Goal: Check status: Check status

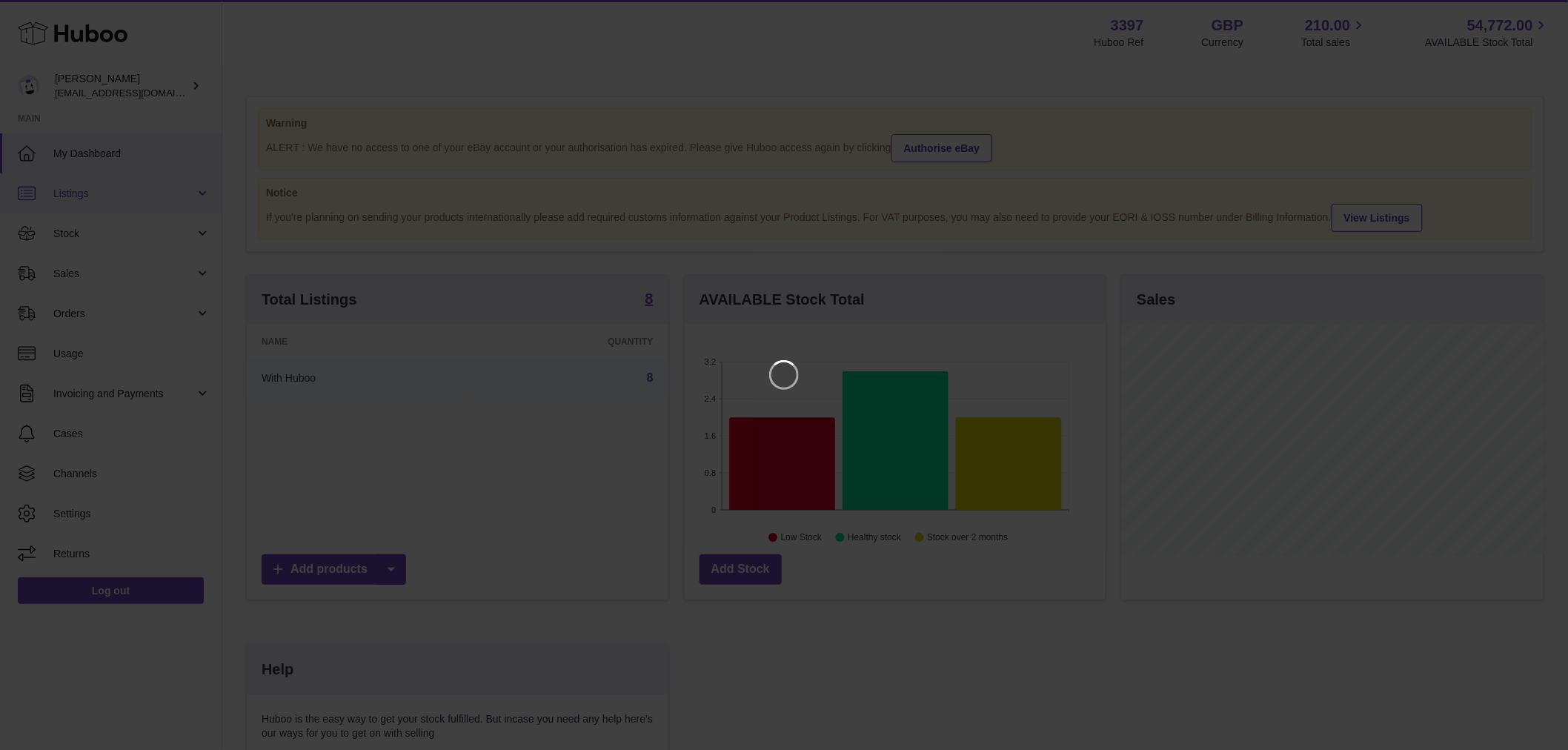
scroll to position [231, 425]
click at [1534, 4] on icon "Close" at bounding box center [1543, 13] width 18 height 18
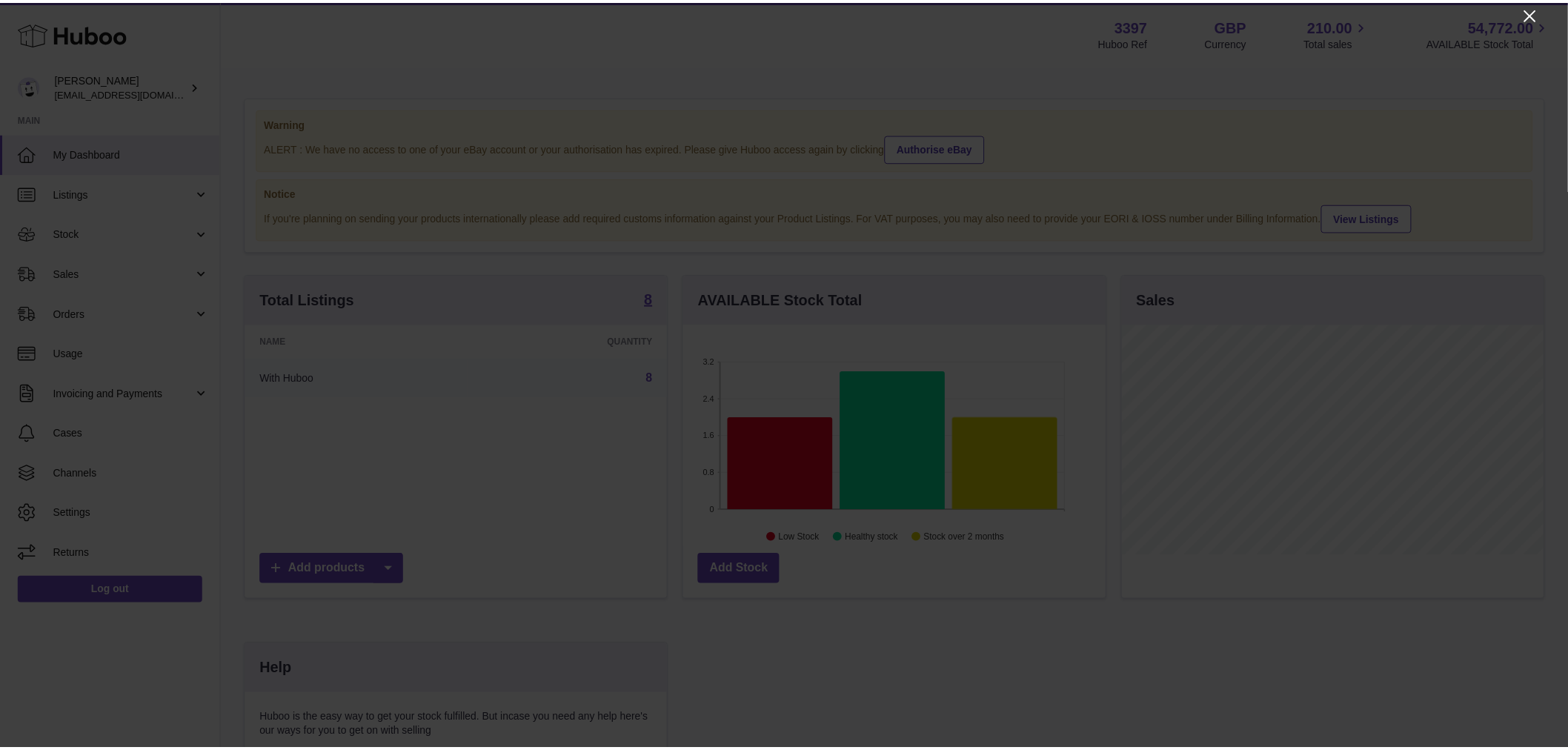
scroll to position [741052, 740777]
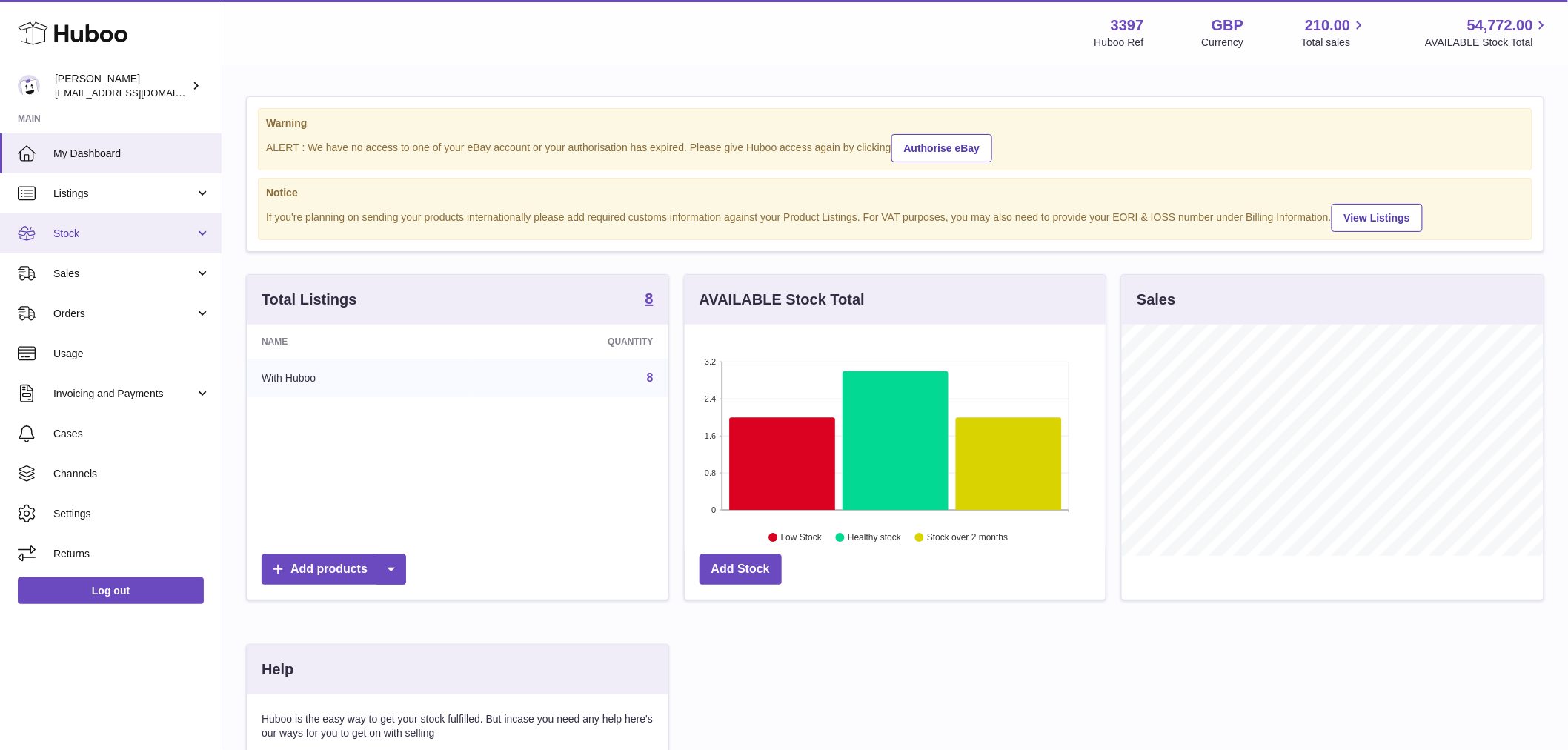
click at [114, 227] on span "Stock" at bounding box center [124, 234] width 142 height 14
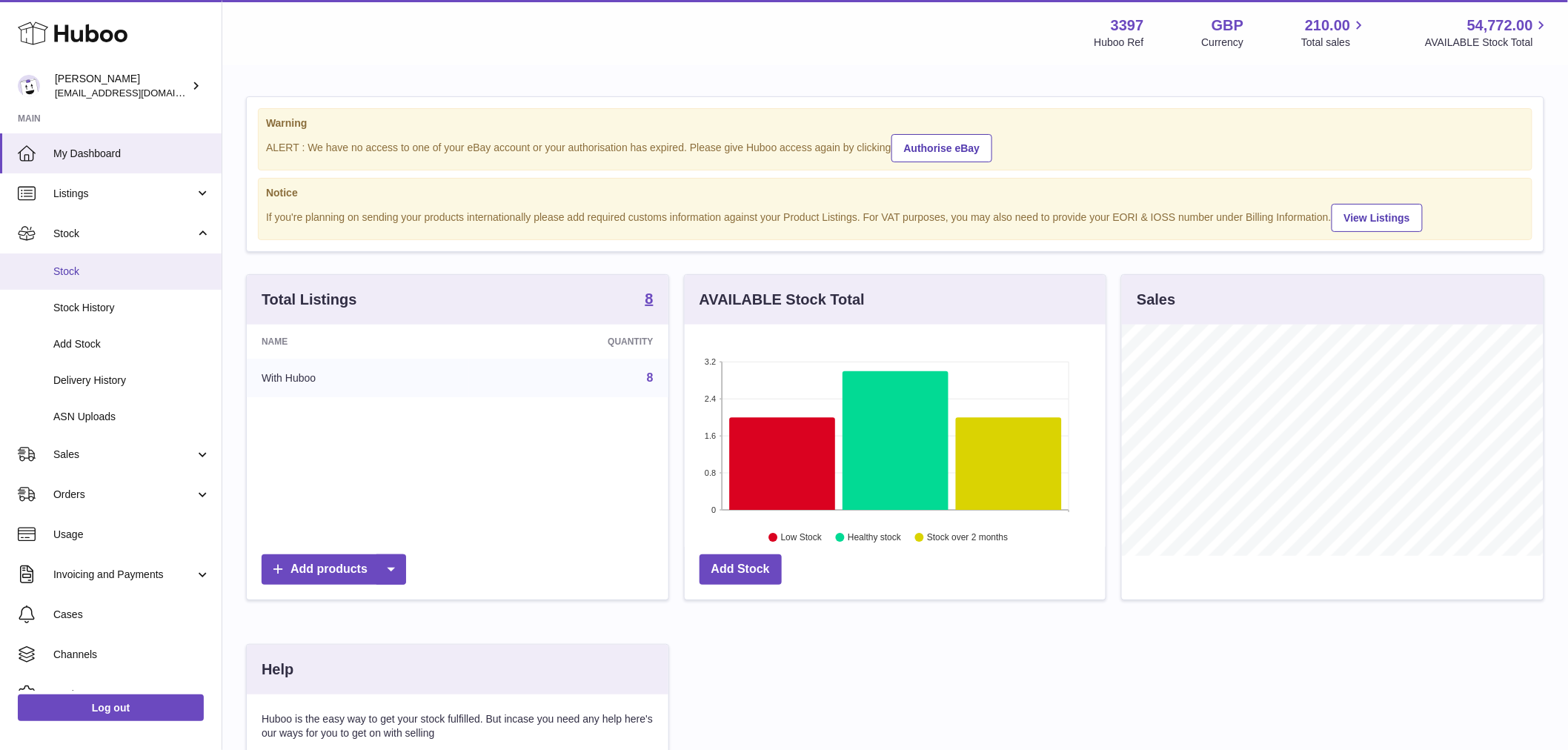
click at [152, 275] on span "Stock" at bounding box center [131, 272] width 157 height 14
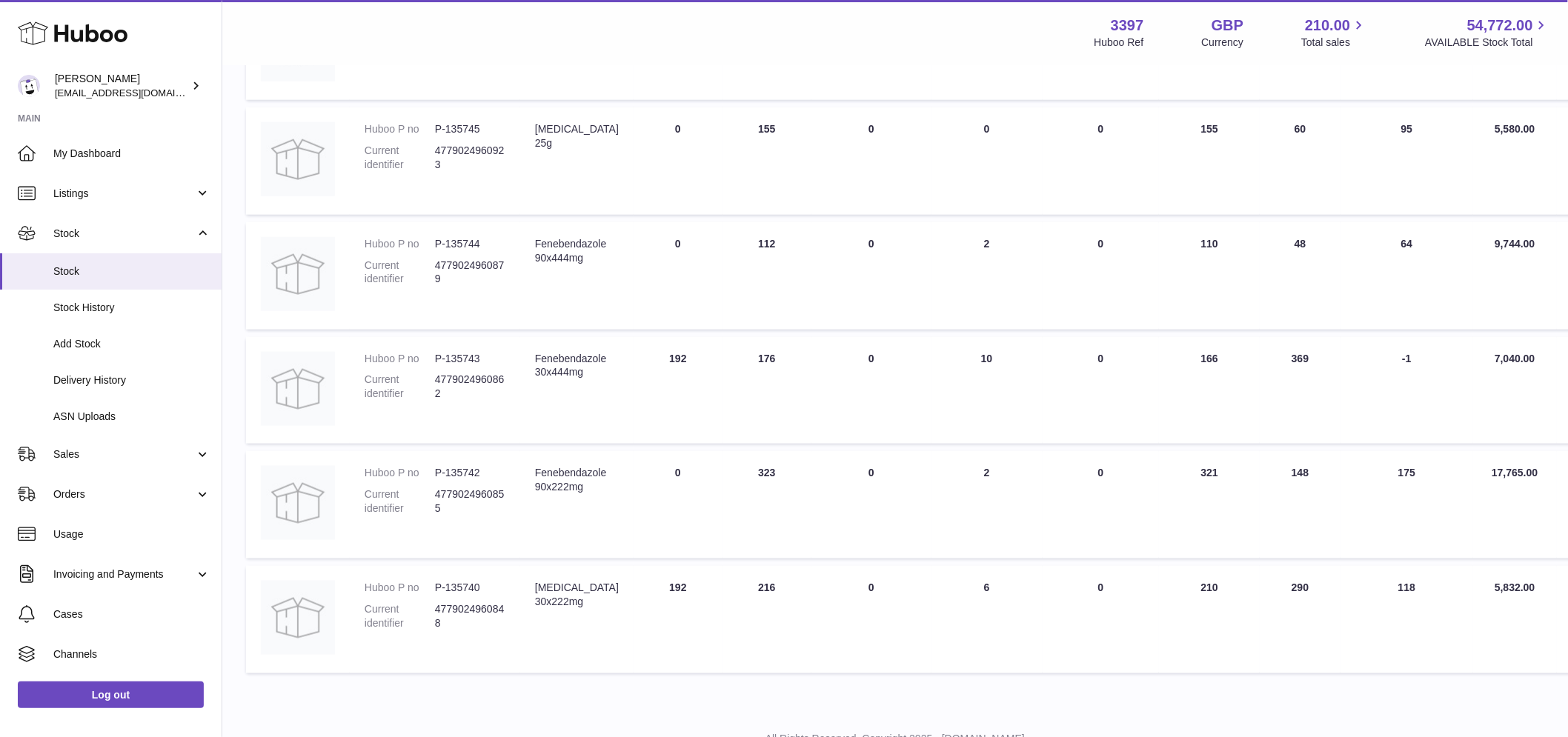
scroll to position [595, 0]
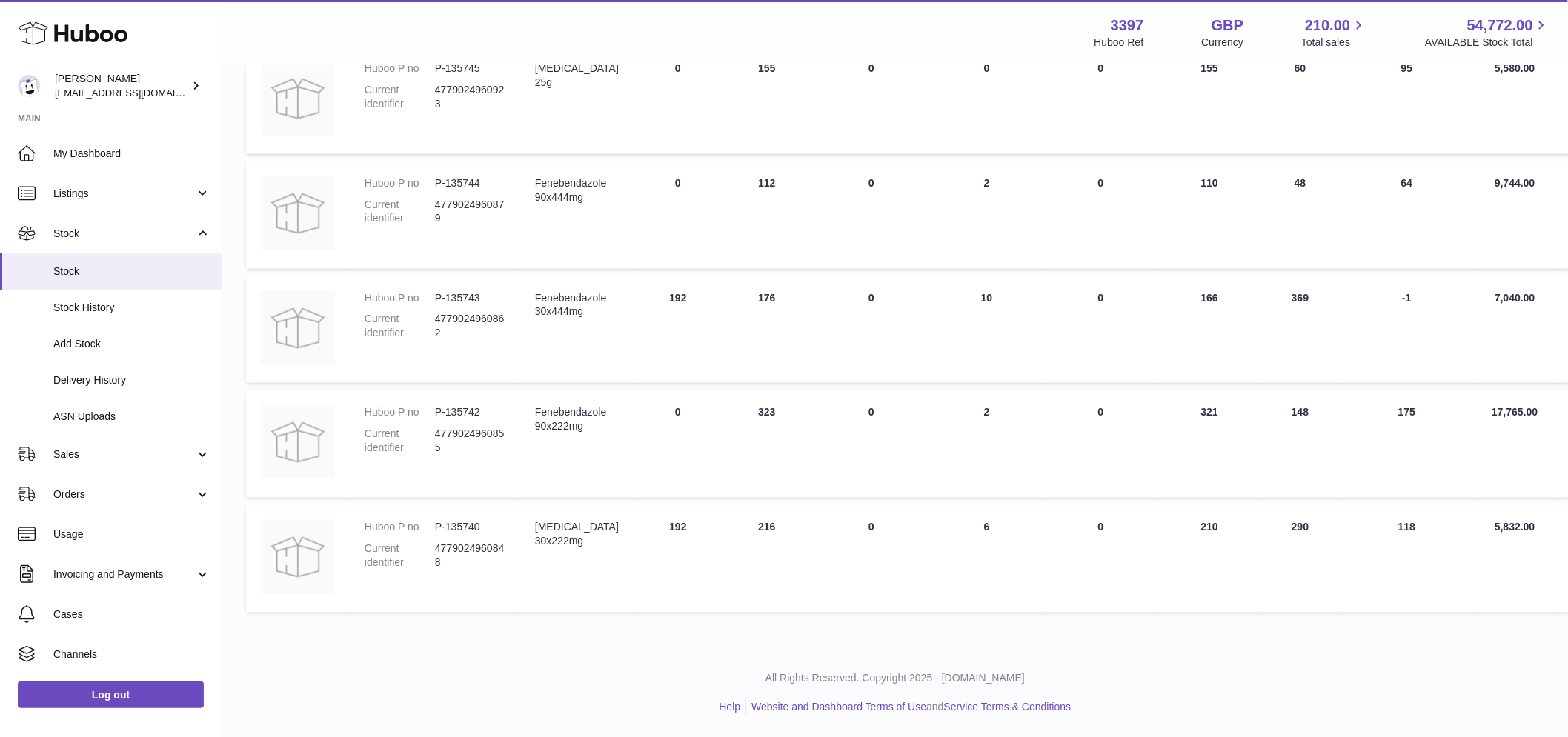
click at [1347, 309] on td "30 DAYS PROJECTED -1" at bounding box center [1407, 330] width 133 height 108
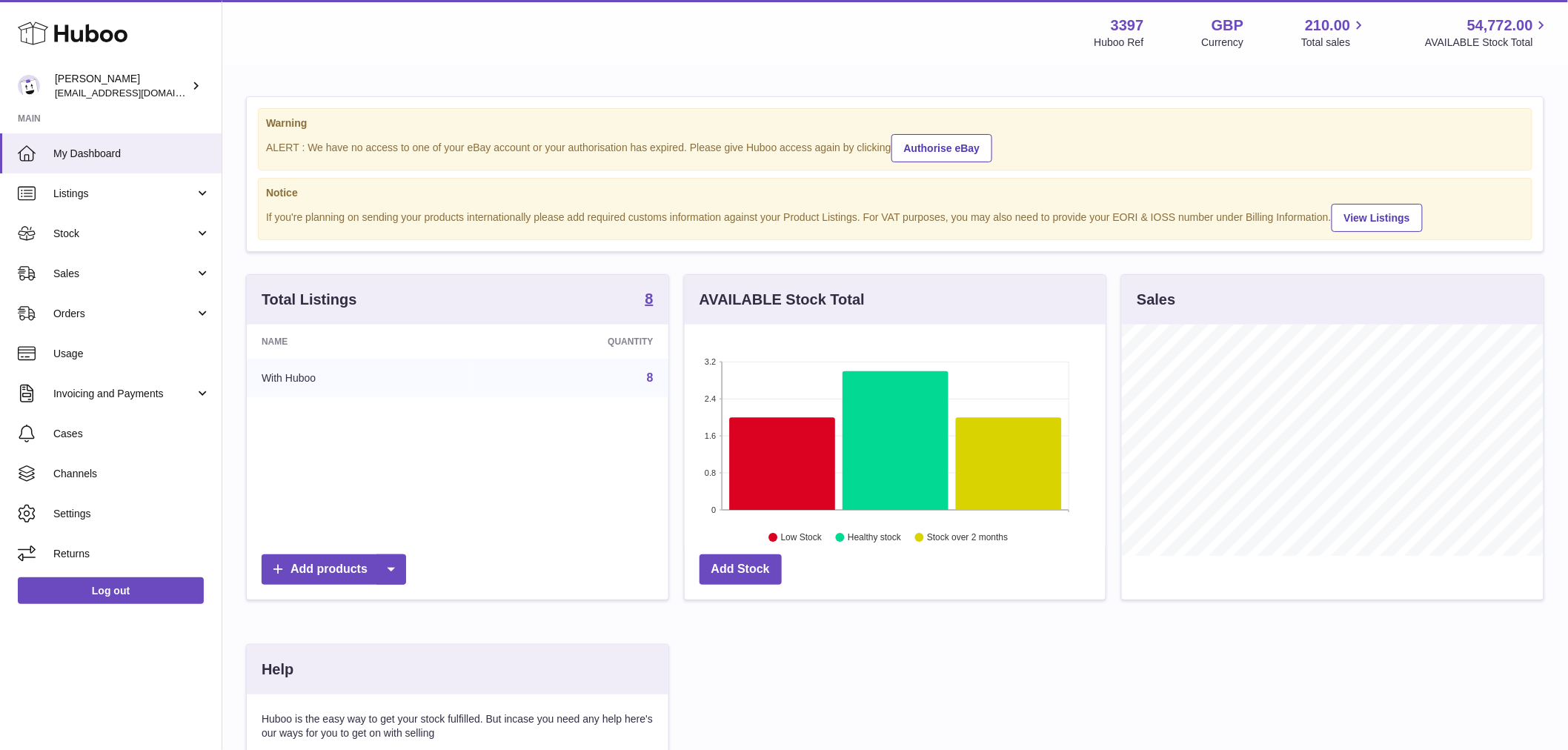
scroll to position [231, 421]
